Goal: Obtain resource: Obtain resource

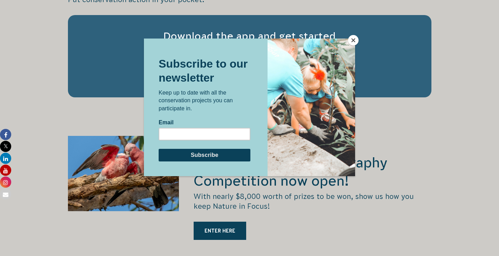
scroll to position [1123, 0]
click at [355, 40] on button "Close" at bounding box center [353, 40] width 11 height 11
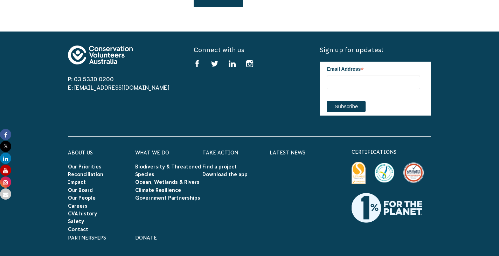
scroll to position [2054, 0]
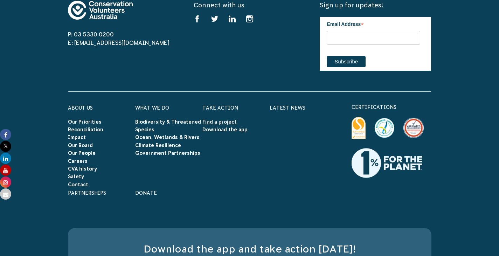
click at [226, 125] on link "Find a project" at bounding box center [219, 122] width 34 height 6
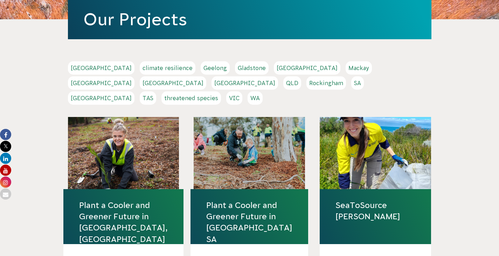
scroll to position [123, 0]
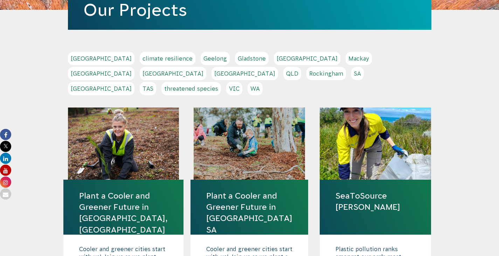
click at [242, 95] on link "VIC" at bounding box center [234, 88] width 16 height 13
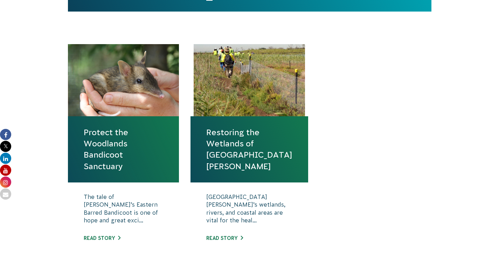
scroll to position [276, 0]
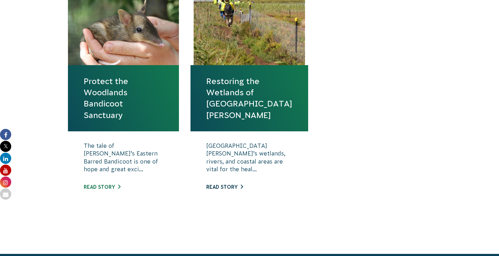
click at [225, 190] on link "Read story" at bounding box center [224, 187] width 37 height 6
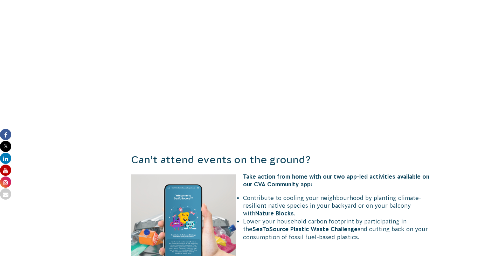
scroll to position [610, 0]
